Goal: Task Accomplishment & Management: Manage account settings

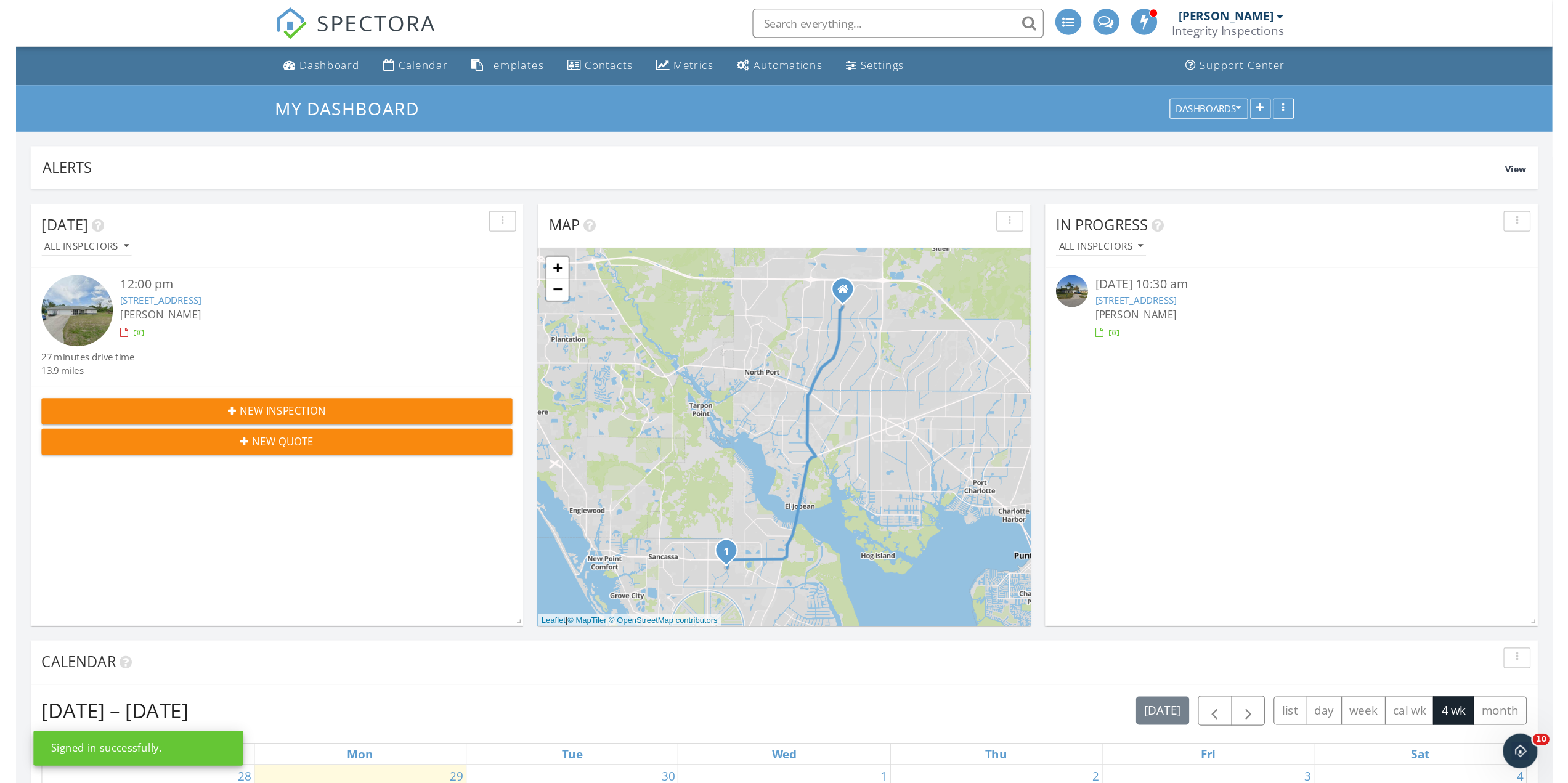
scroll to position [265, 507]
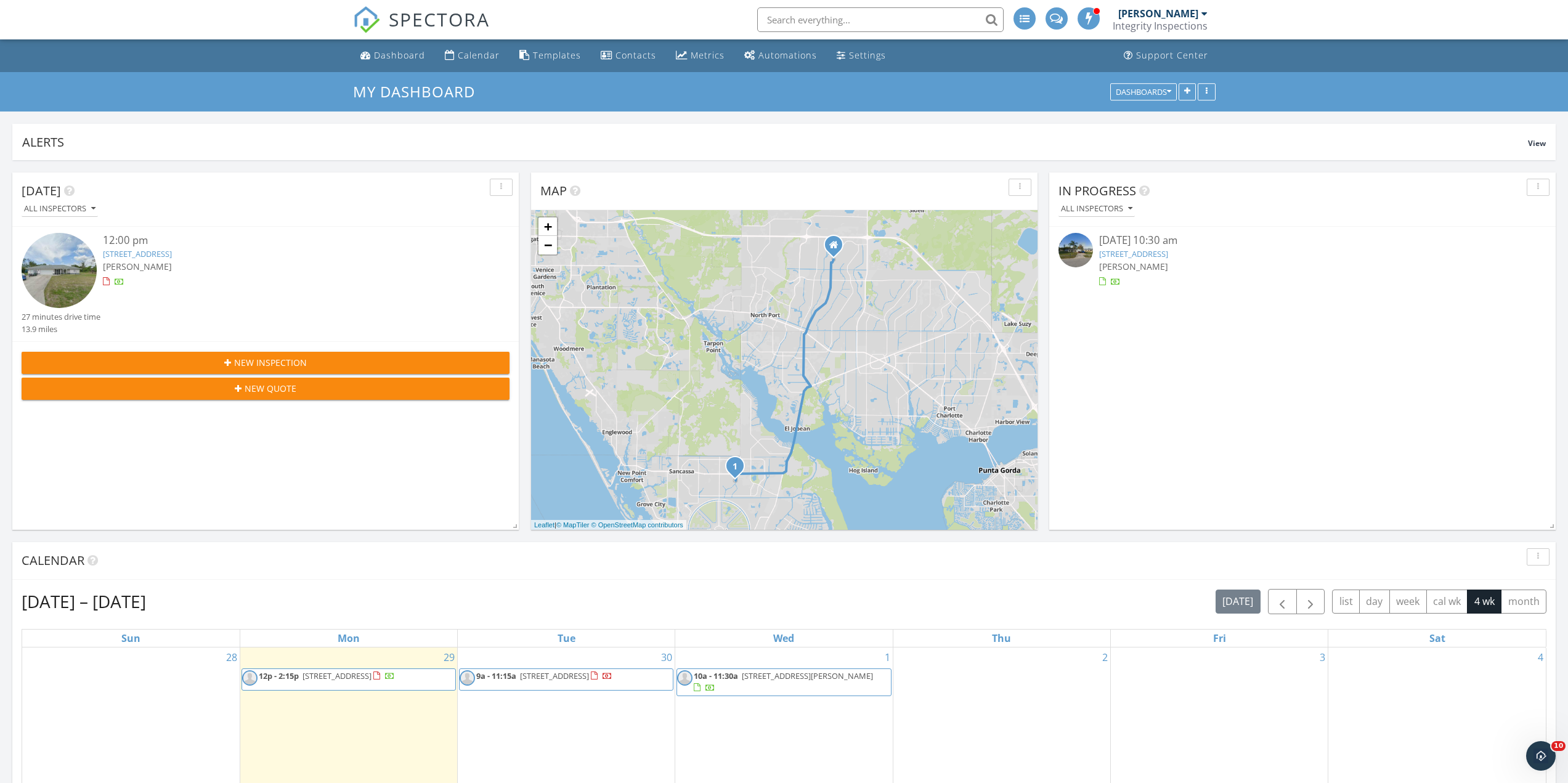
click at [438, 357] on div "New Inspection" at bounding box center [266, 363] width 468 height 13
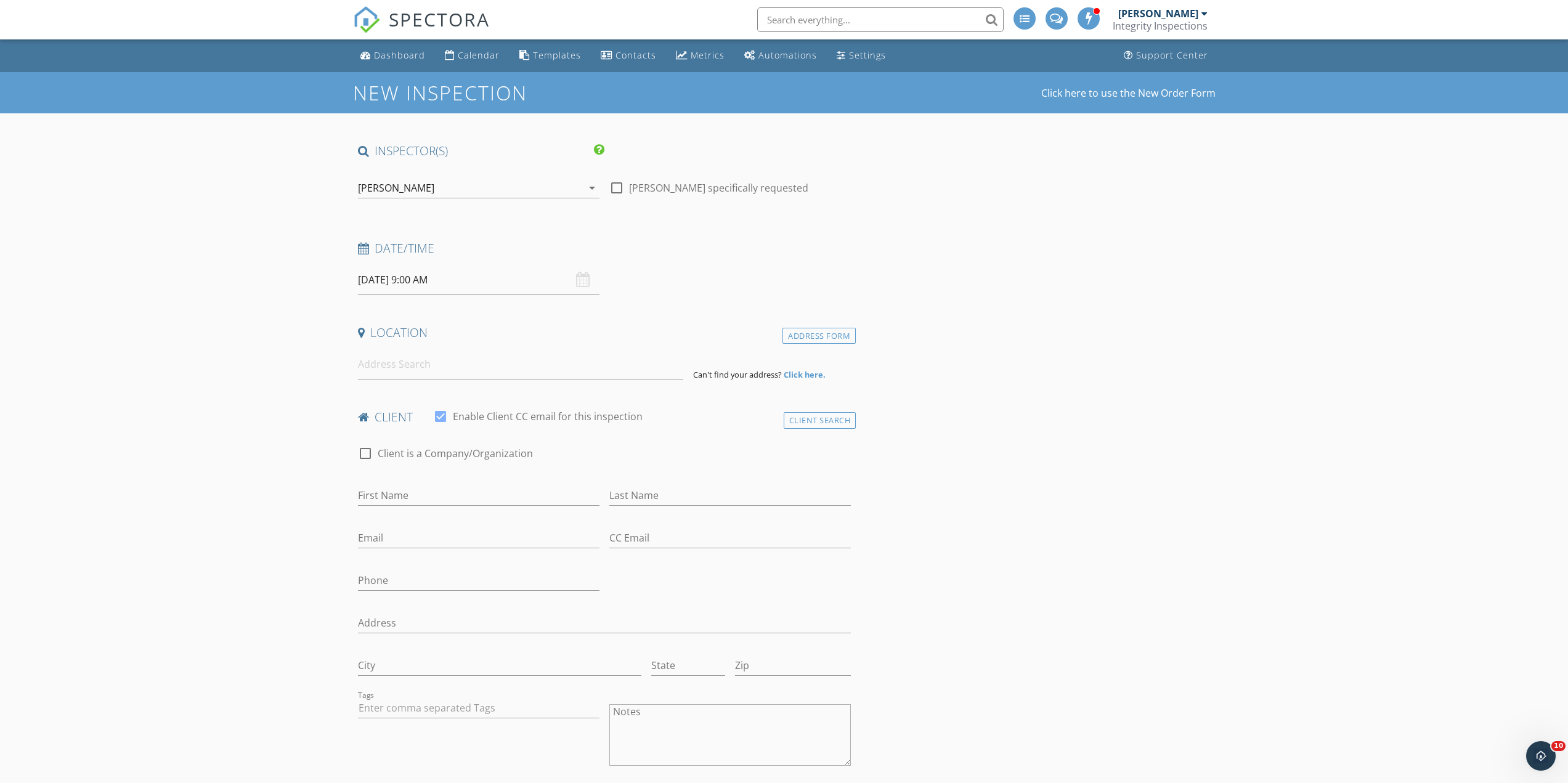
click at [374, 27] on img at bounding box center [366, 19] width 27 height 27
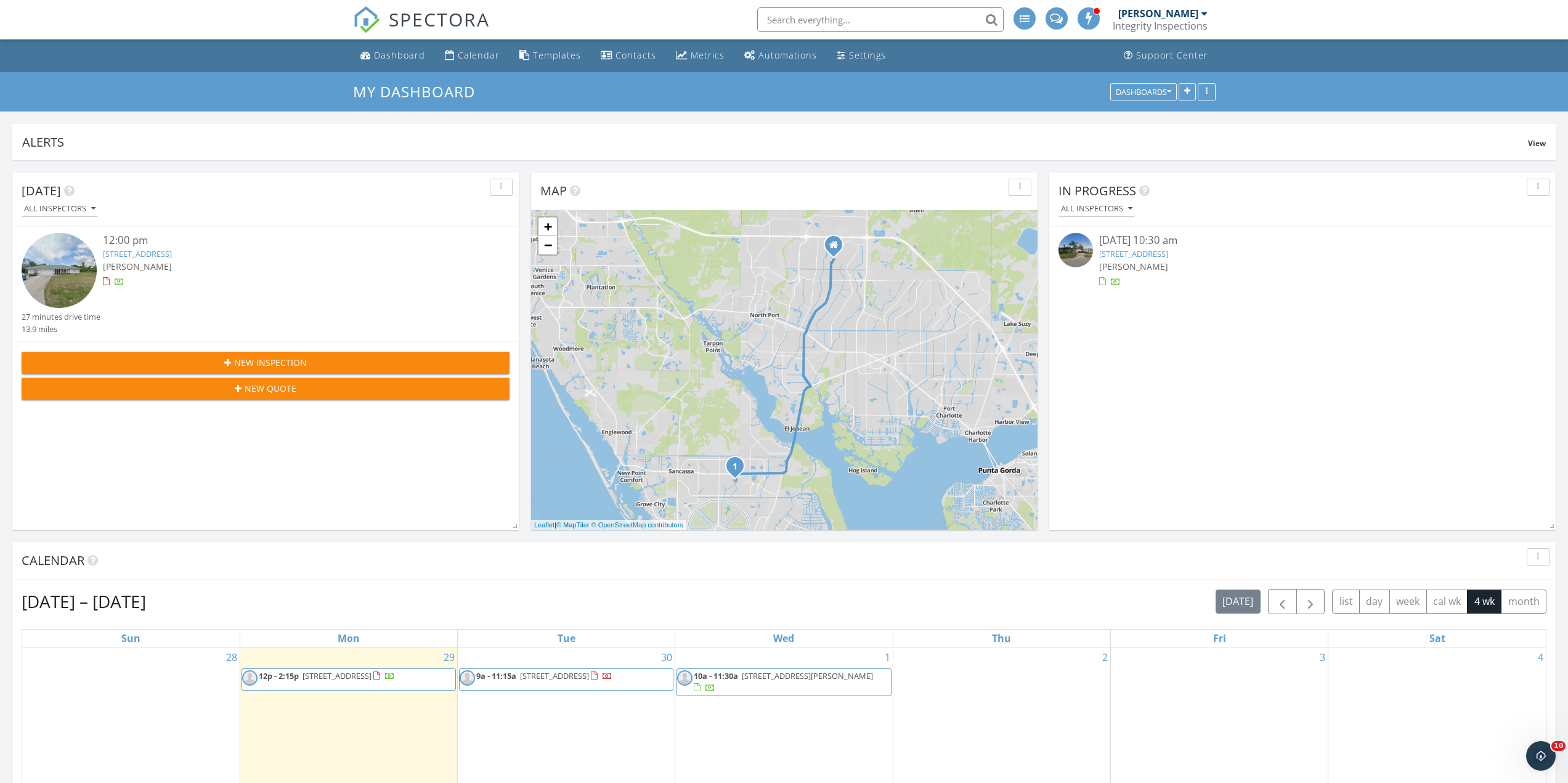
click at [845, 26] on input "text" at bounding box center [880, 20] width 247 height 25
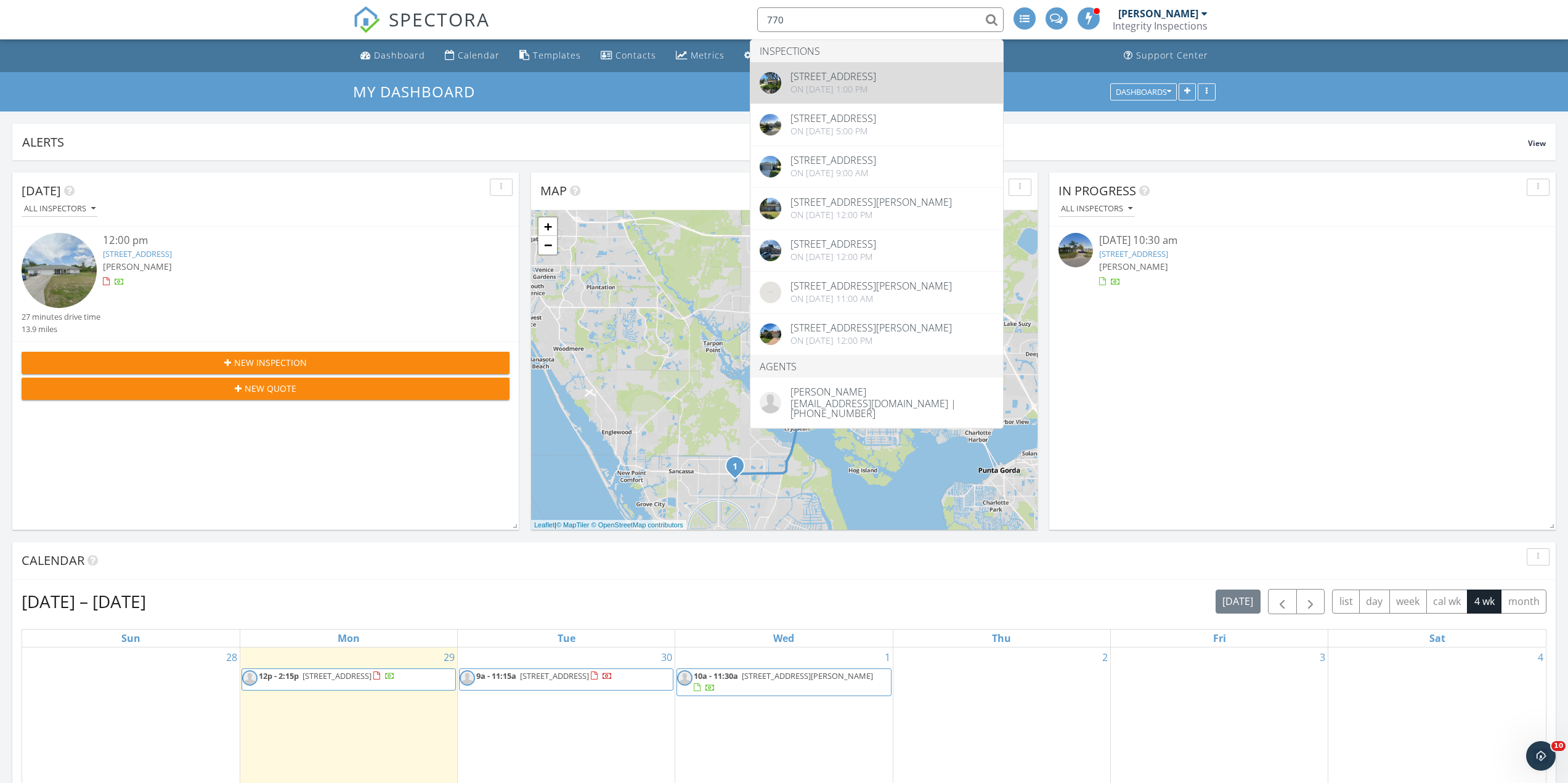
type input "770"
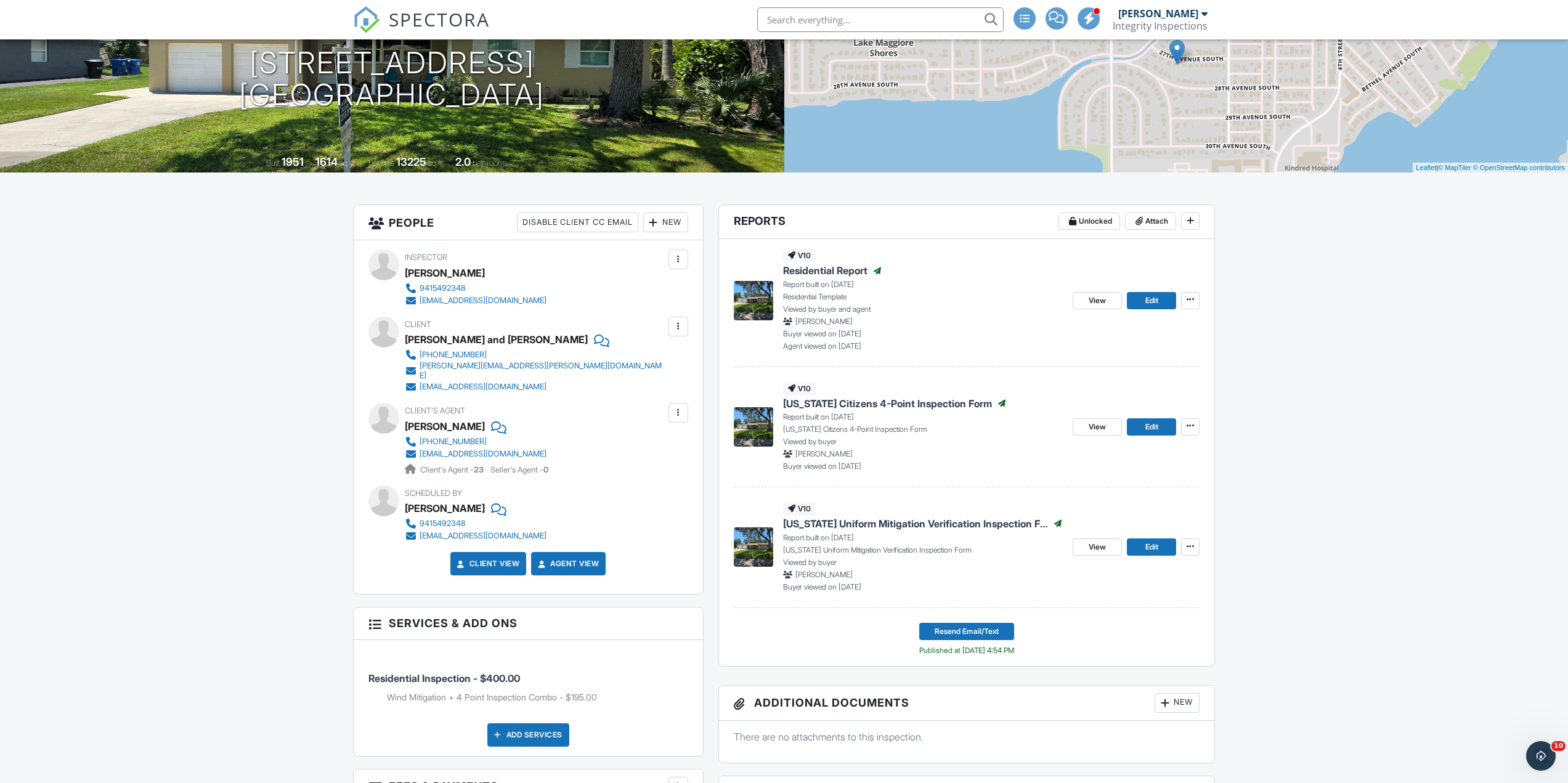
scroll to position [185, 0]
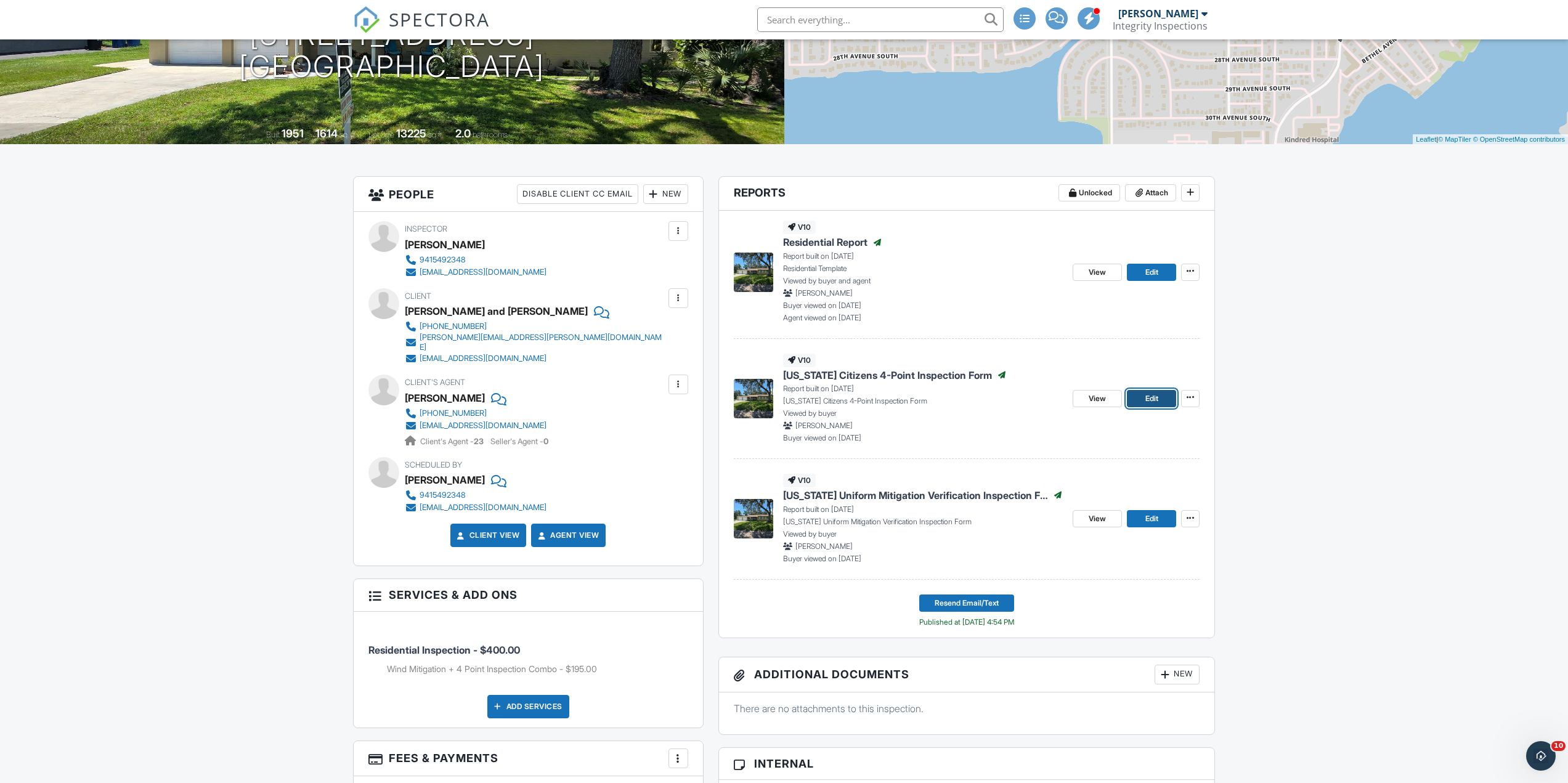
click at [1158, 397] on span "Edit" at bounding box center [1152, 399] width 13 height 12
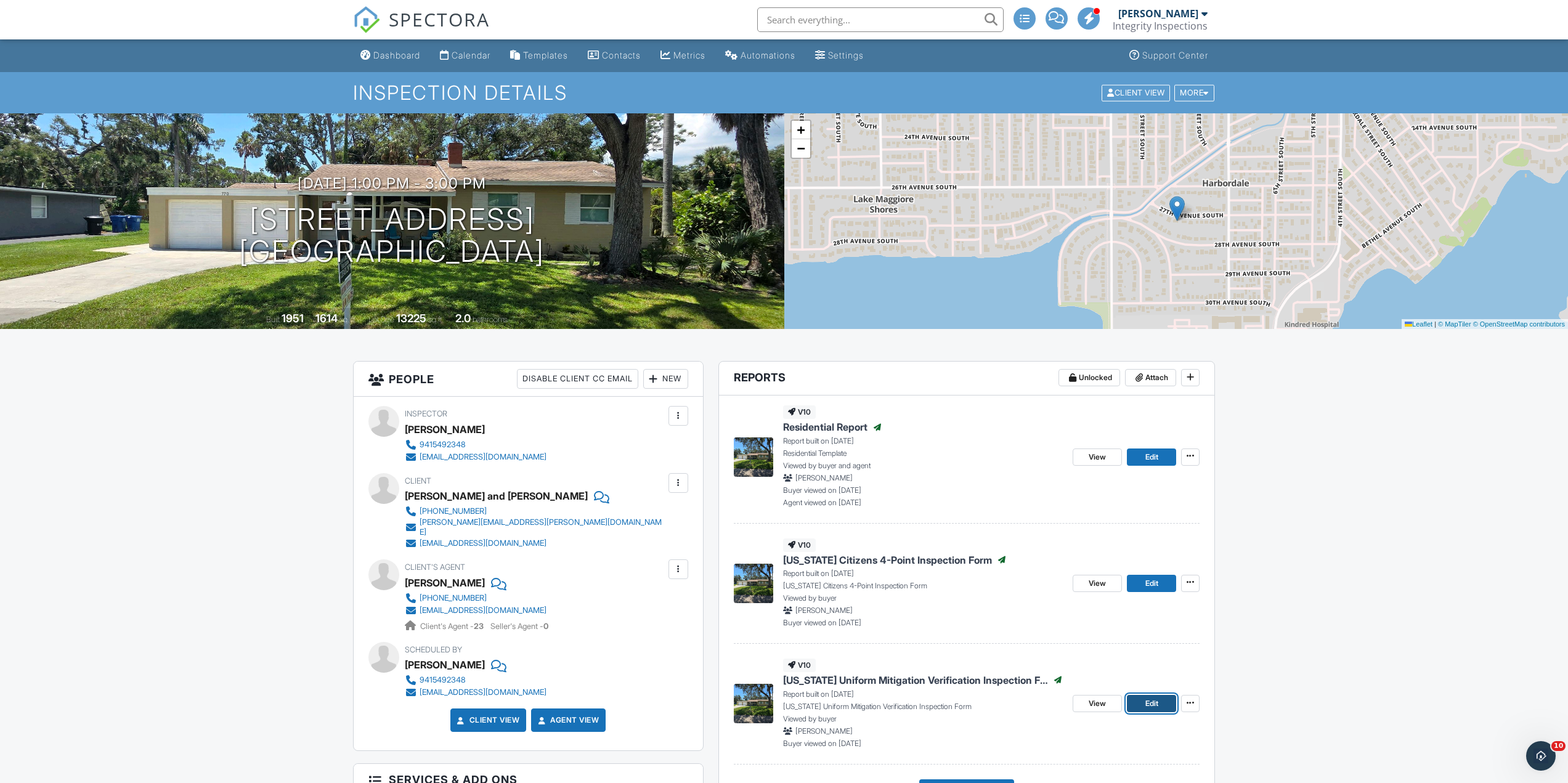
click at [1147, 704] on span "Edit" at bounding box center [1152, 703] width 13 height 12
click at [1152, 586] on span "Edit" at bounding box center [1152, 583] width 13 height 12
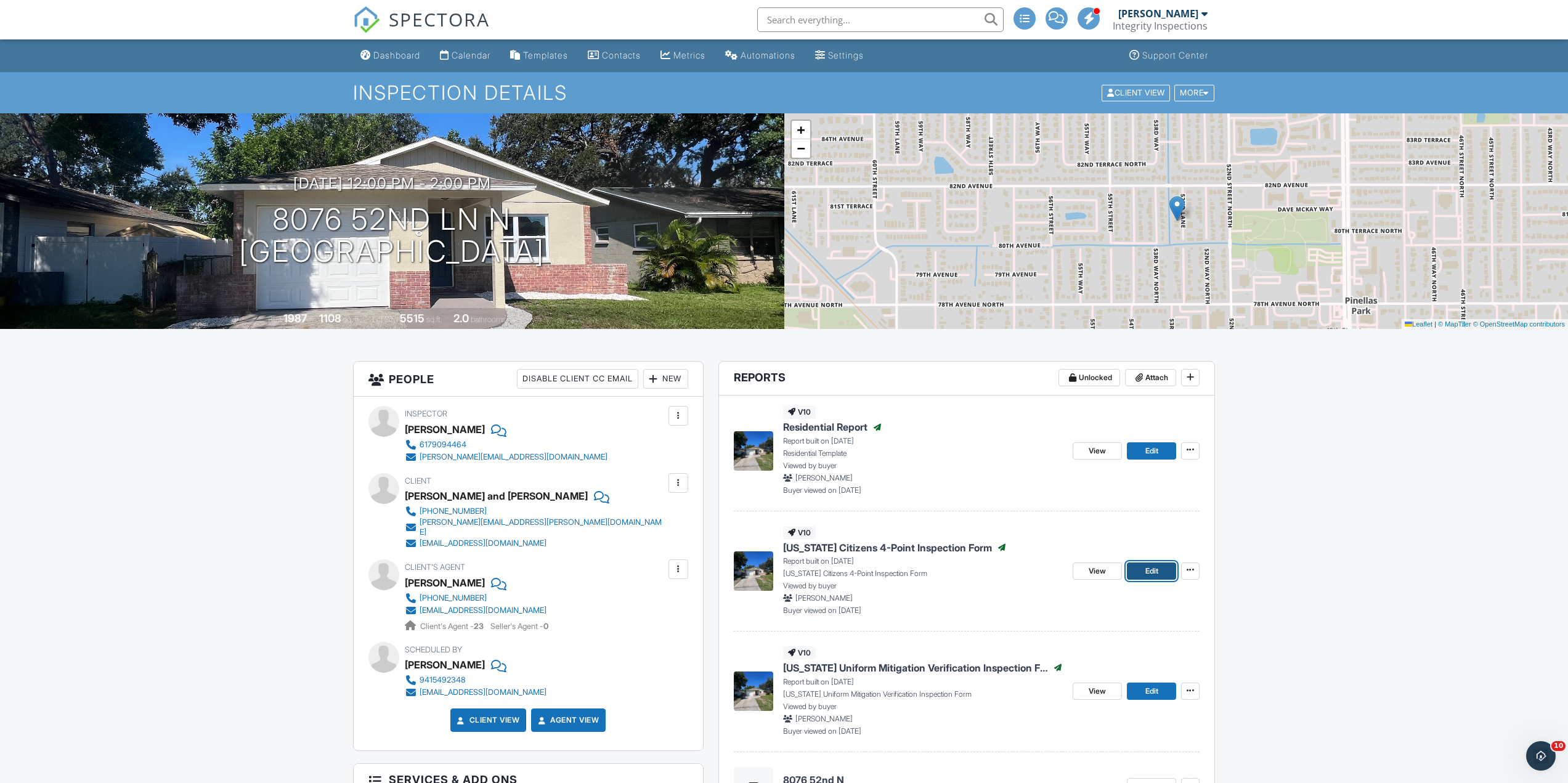
click at [1142, 571] on link "Edit" at bounding box center [1151, 570] width 49 height 17
click at [1157, 697] on span "Edit" at bounding box center [1152, 691] width 13 height 12
click at [1085, 574] on link "View" at bounding box center [1097, 570] width 49 height 17
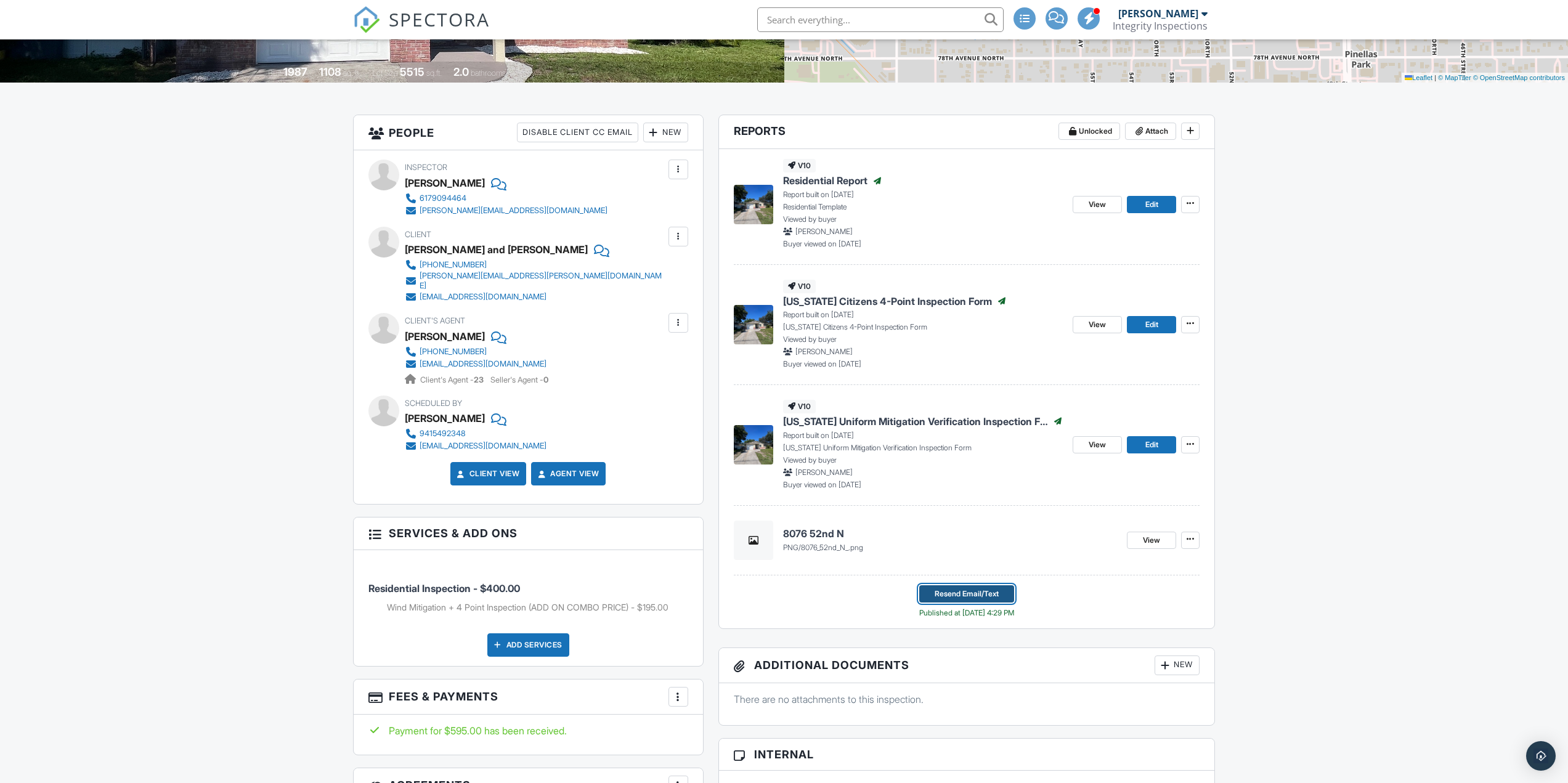
click at [982, 592] on span "Resend Email/Text" at bounding box center [967, 594] width 64 height 12
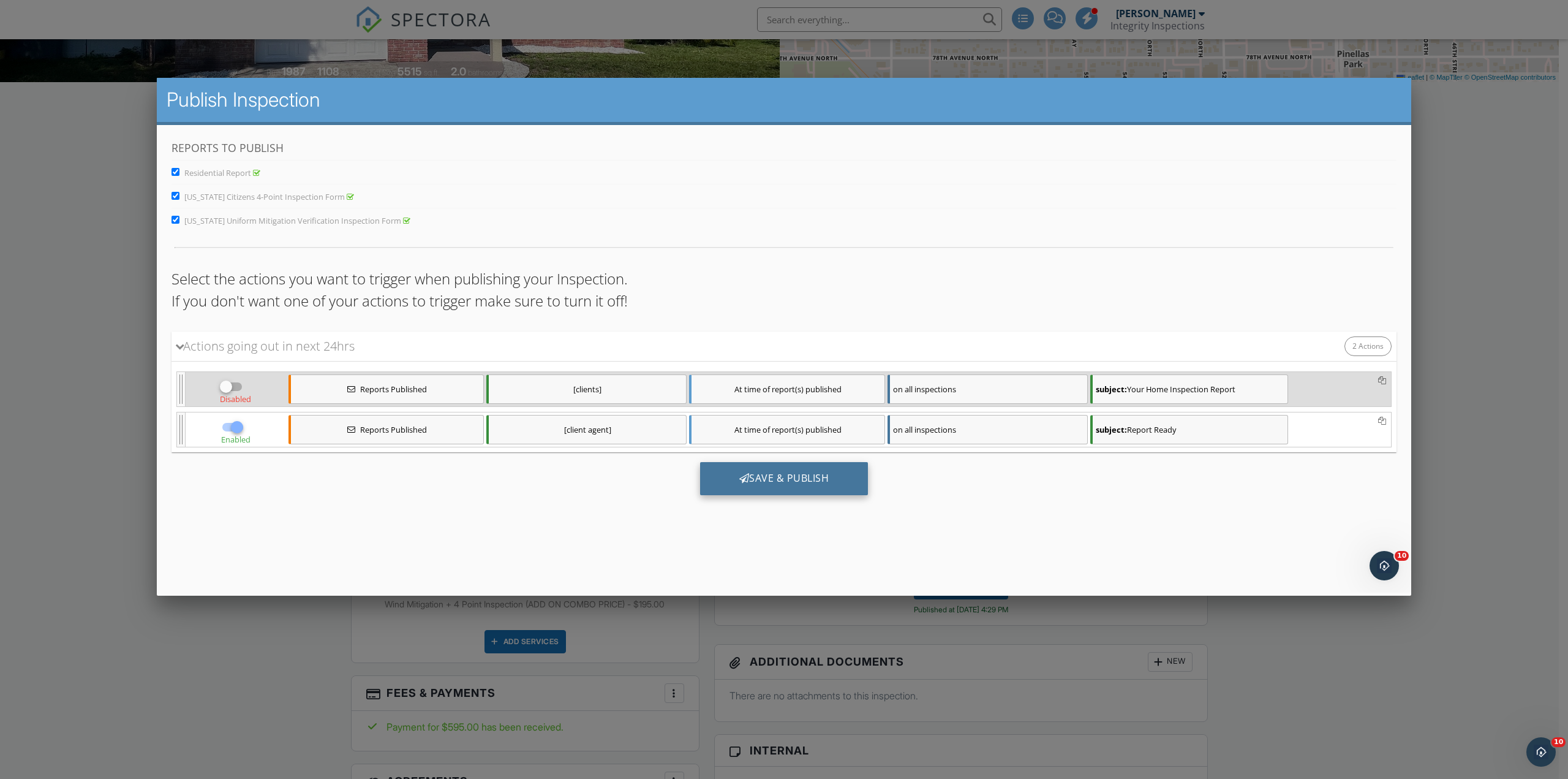
click at [822, 476] on div "Save & Publish" at bounding box center [784, 478] width 168 height 33
